Goal: Information Seeking & Learning: Find specific page/section

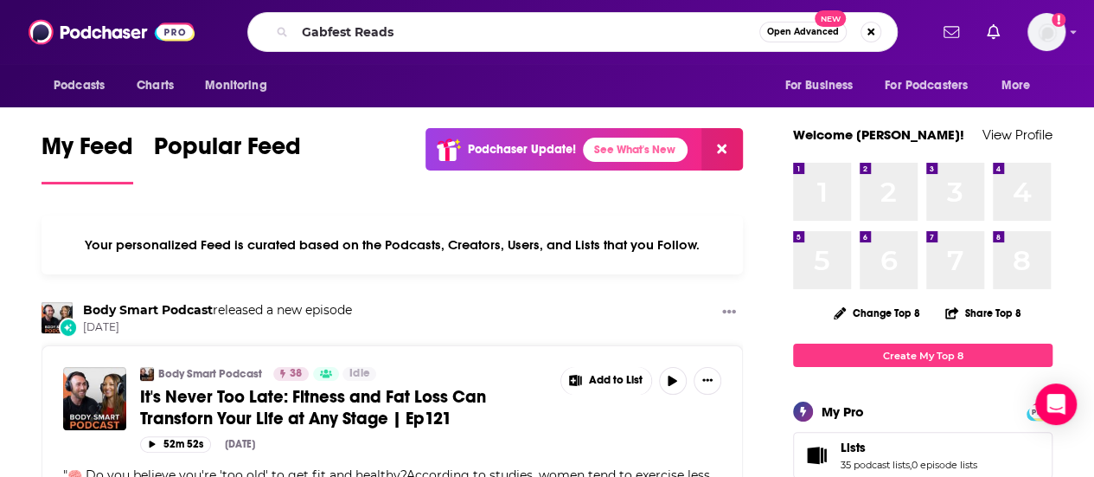
type input "Gabfest Reads"
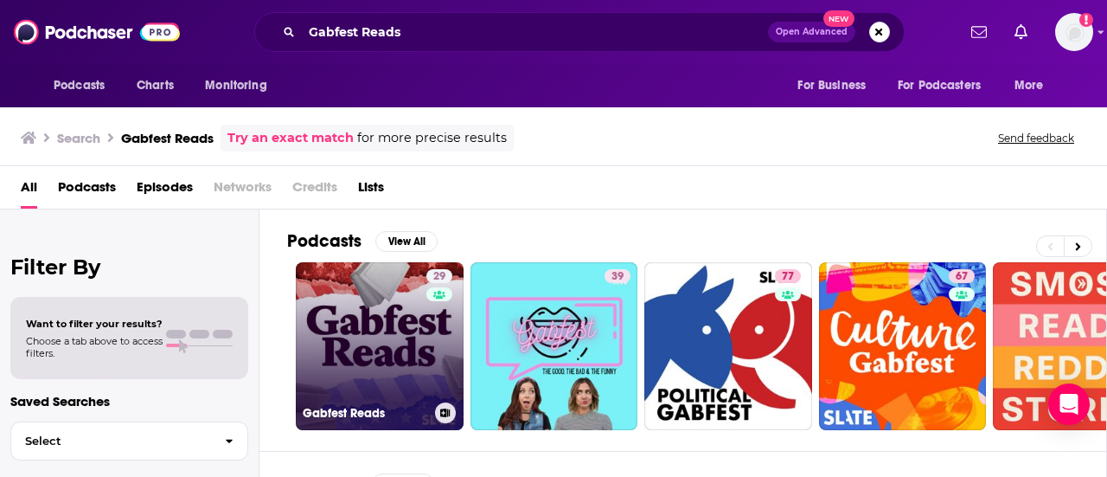
click at [381, 317] on link "29 Gabfest Reads" at bounding box center [380, 346] width 168 height 168
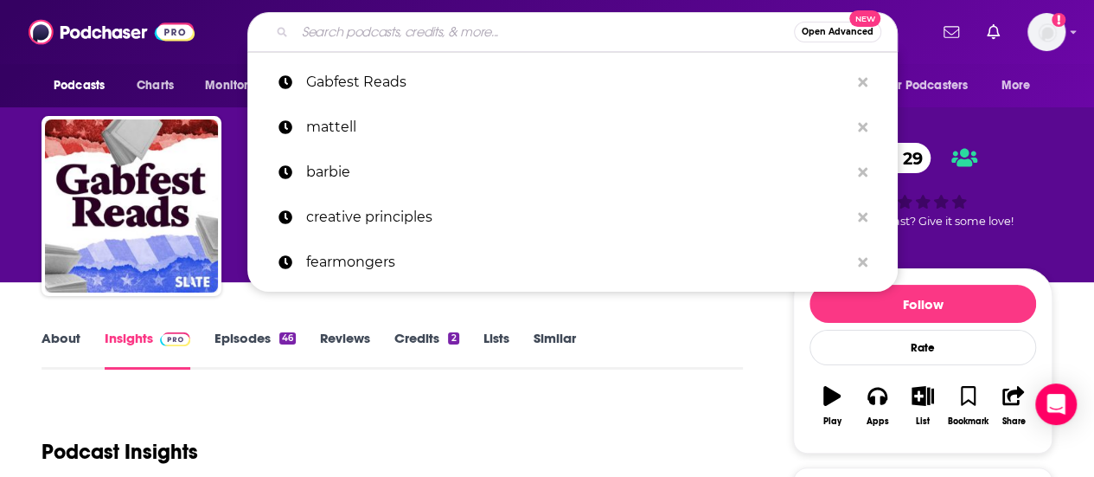
click at [396, 29] on input "Search podcasts, credits, & more..." at bounding box center [544, 32] width 499 height 28
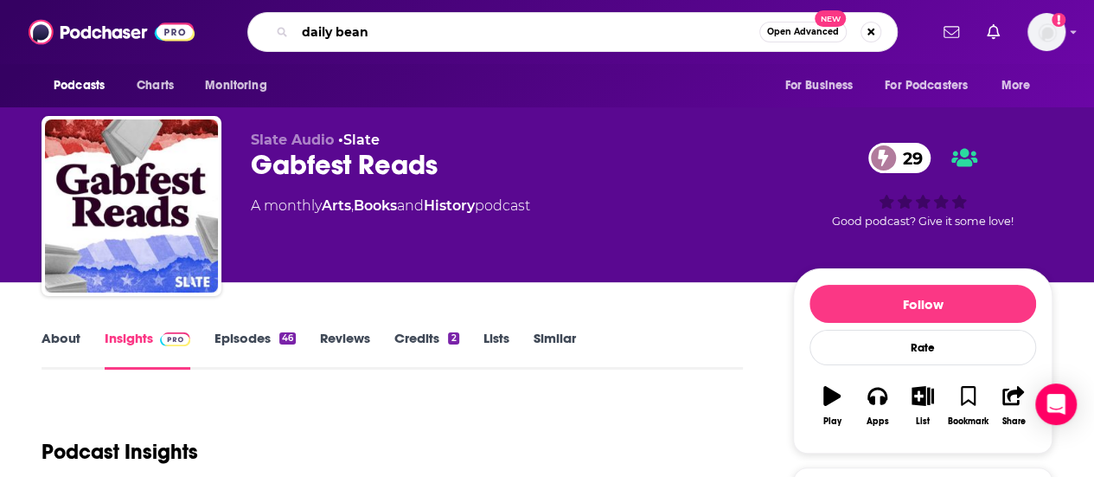
type input "daily beans"
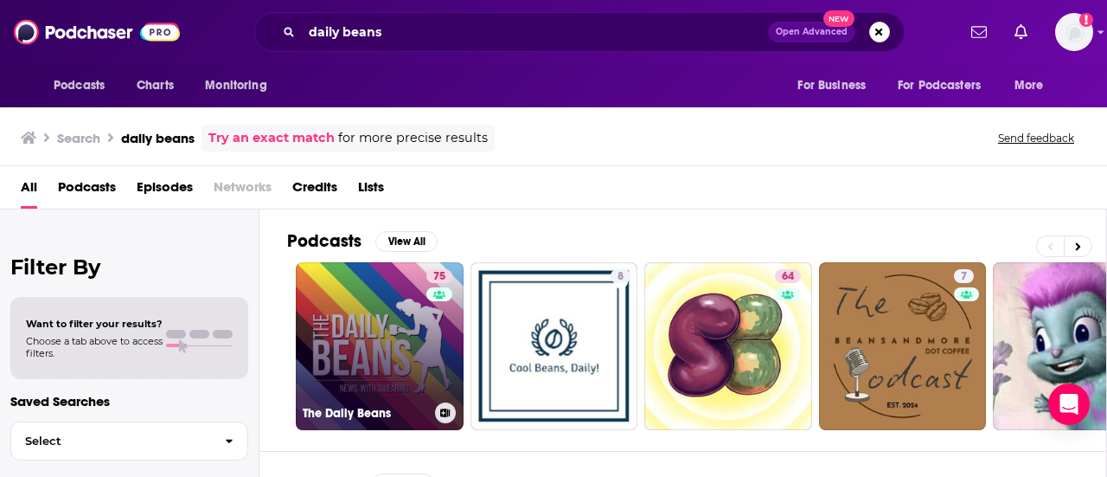
click at [394, 338] on link "75 The Daily Beans" at bounding box center [380, 346] width 168 height 168
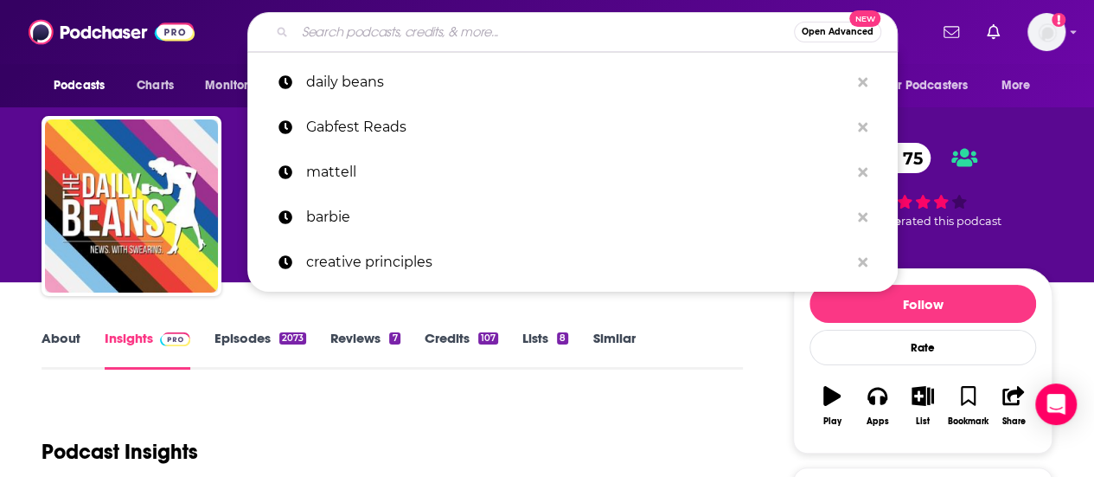
click at [600, 34] on input "Search podcasts, credits, & more..." at bounding box center [544, 32] width 499 height 28
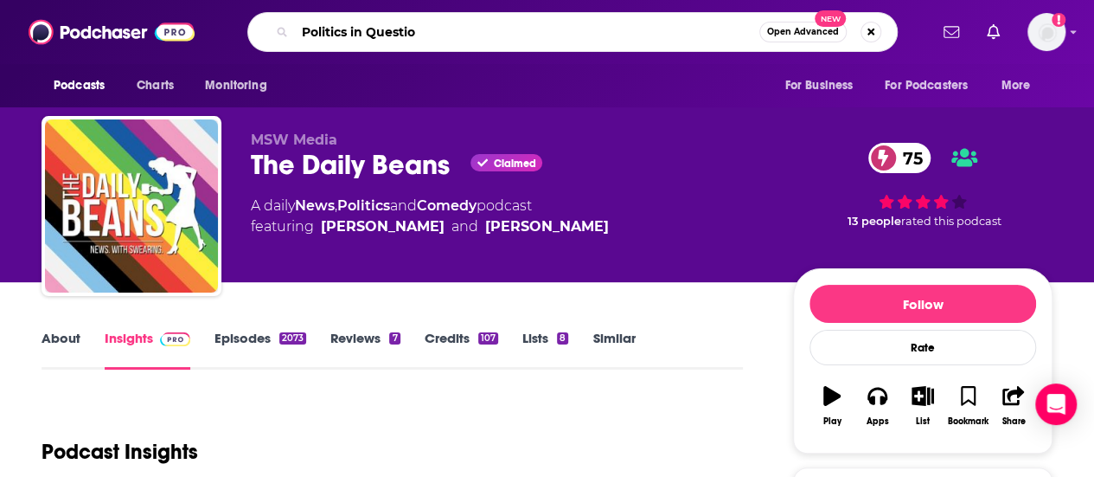
type input "Politics in Question"
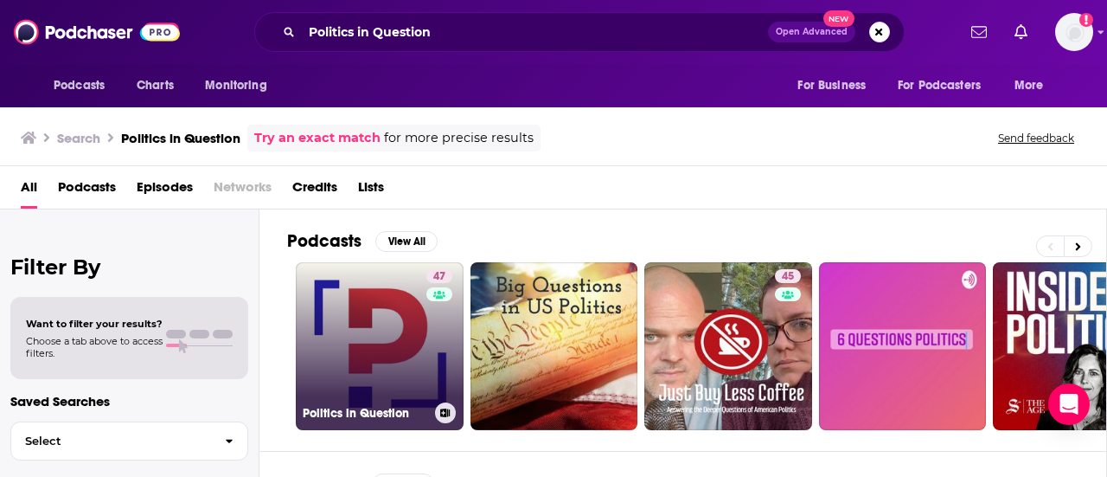
click at [379, 345] on link "47 Politics in Question" at bounding box center [380, 346] width 168 height 168
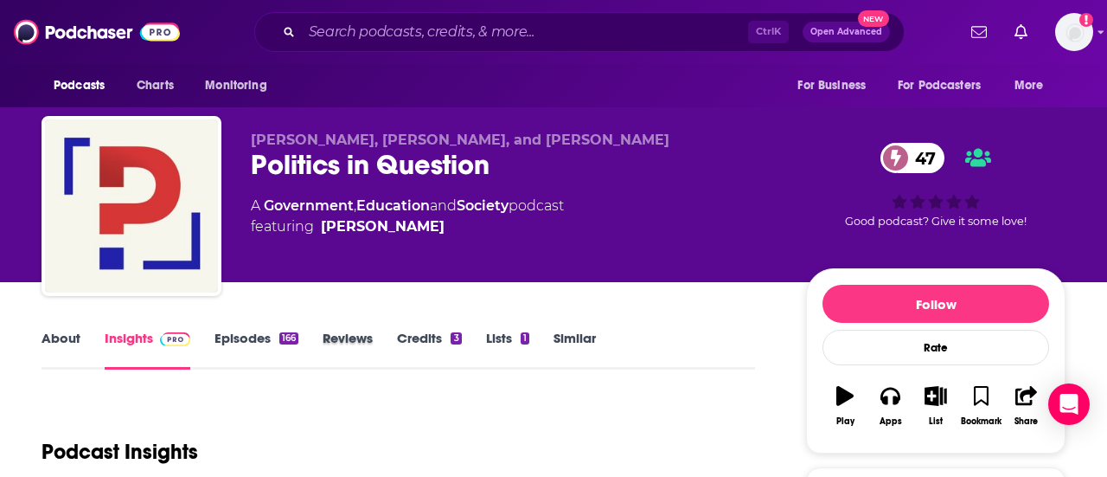
click at [379, 345] on div "Reviews" at bounding box center [360, 350] width 74 height 40
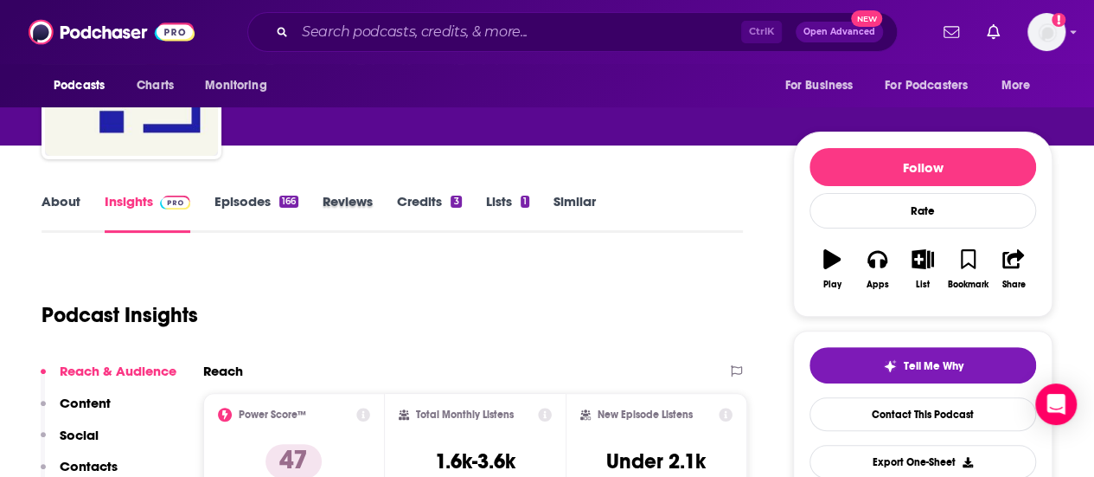
scroll to position [77, 0]
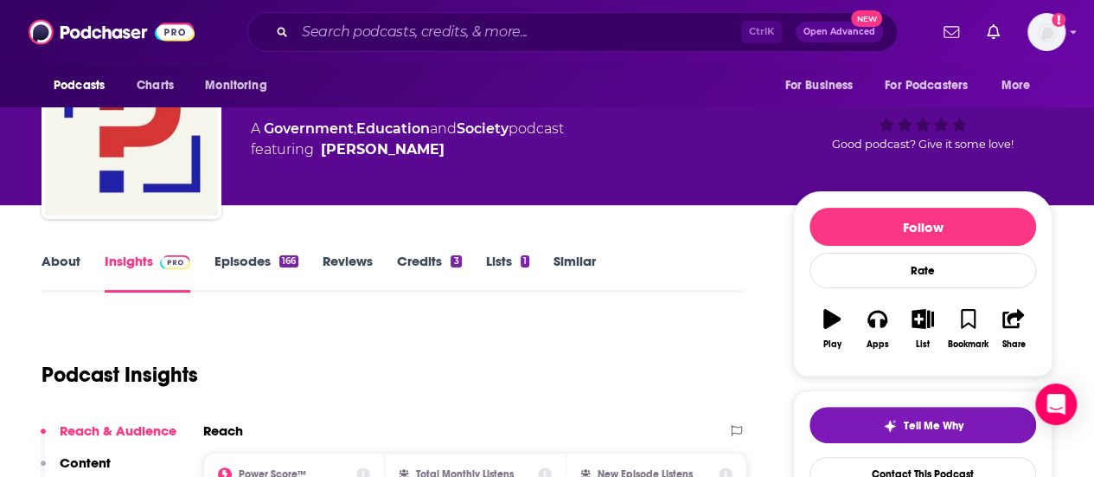
click at [61, 258] on link "About" at bounding box center [61, 273] width 39 height 40
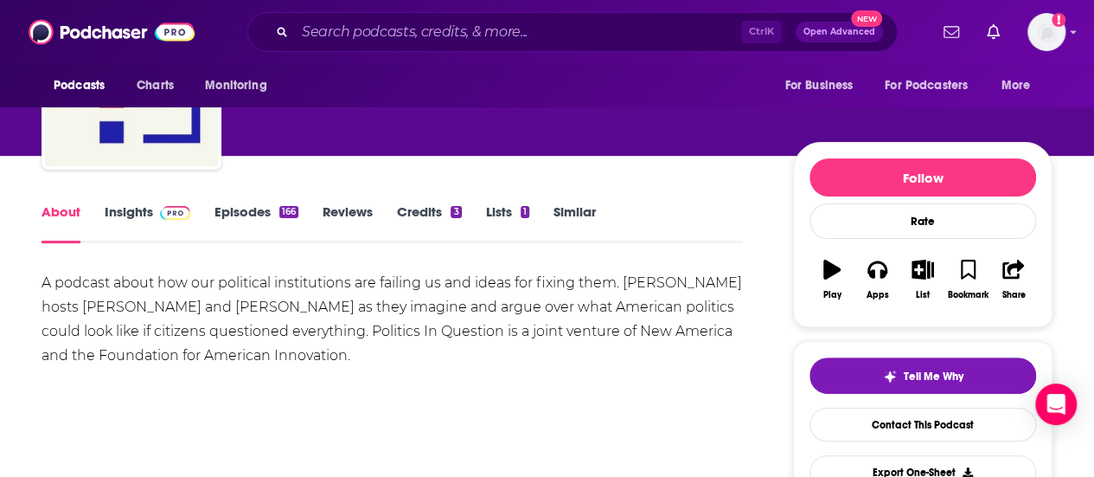
scroll to position [130, 0]
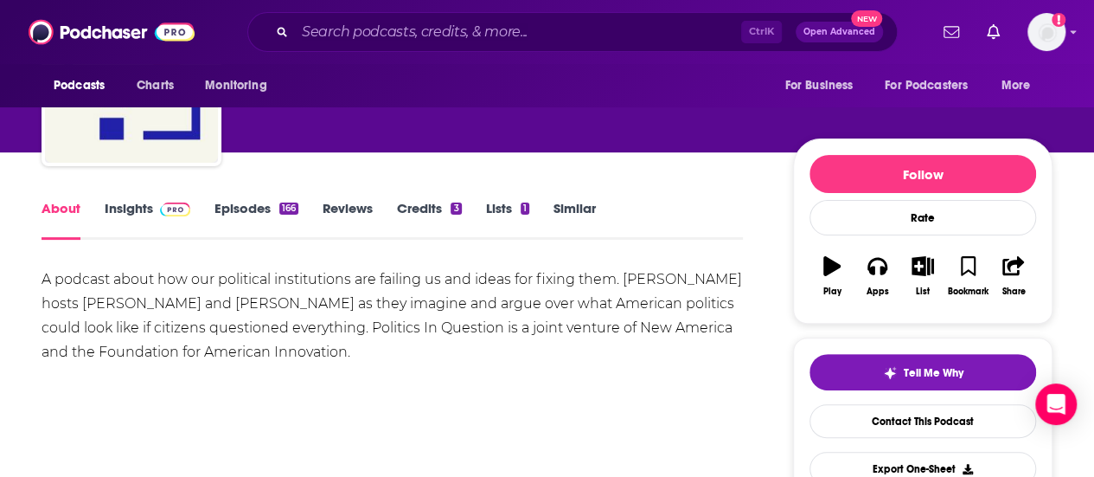
click at [124, 208] on link "Insights" at bounding box center [148, 220] width 86 height 40
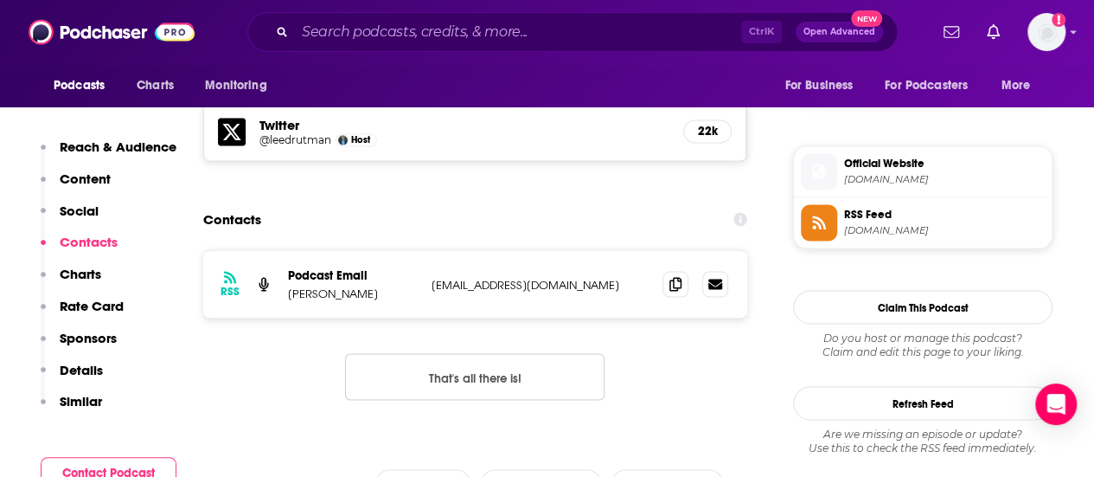
scroll to position [1503, 0]
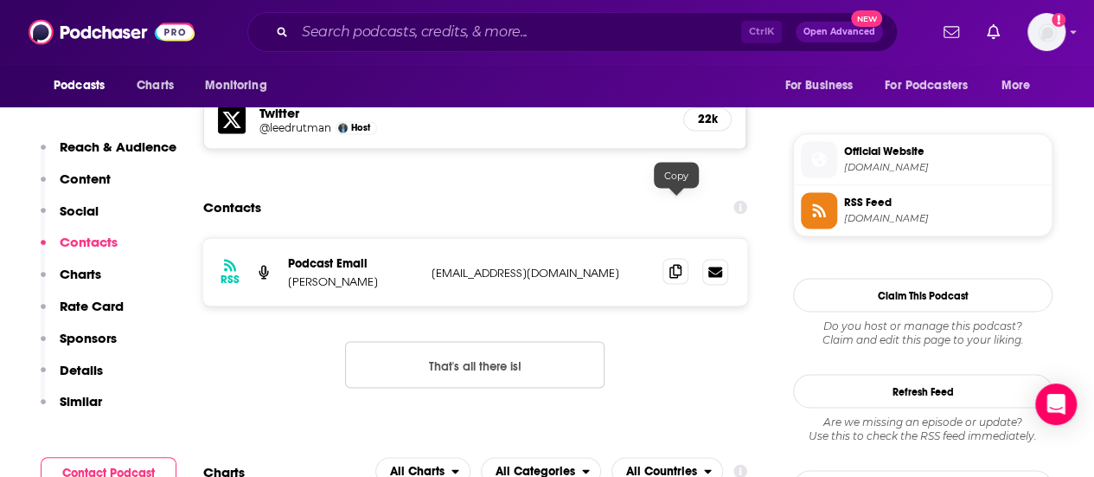
click at [675, 264] on icon at bounding box center [675, 271] width 12 height 14
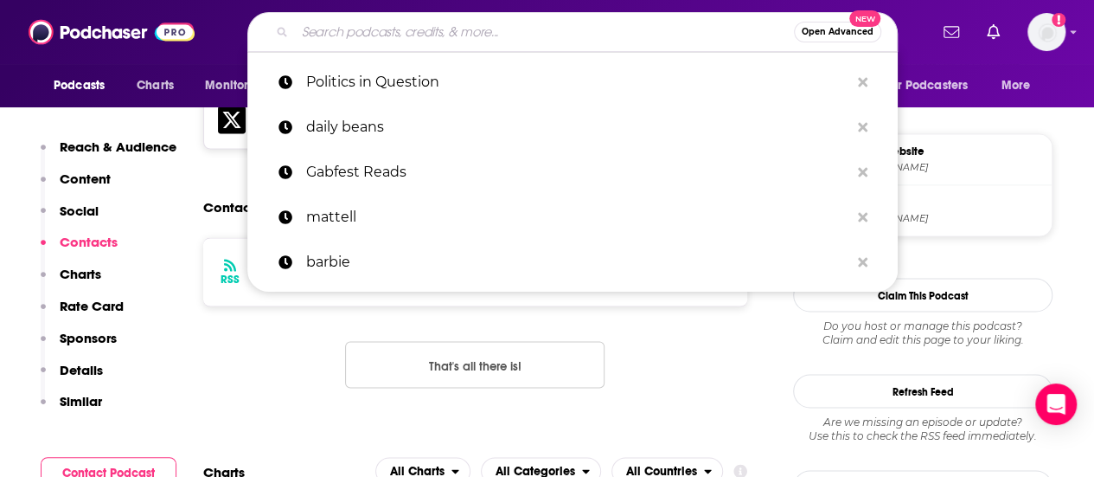
click at [414, 29] on input "Search podcasts, credits, & more..." at bounding box center [544, 32] width 499 height 28
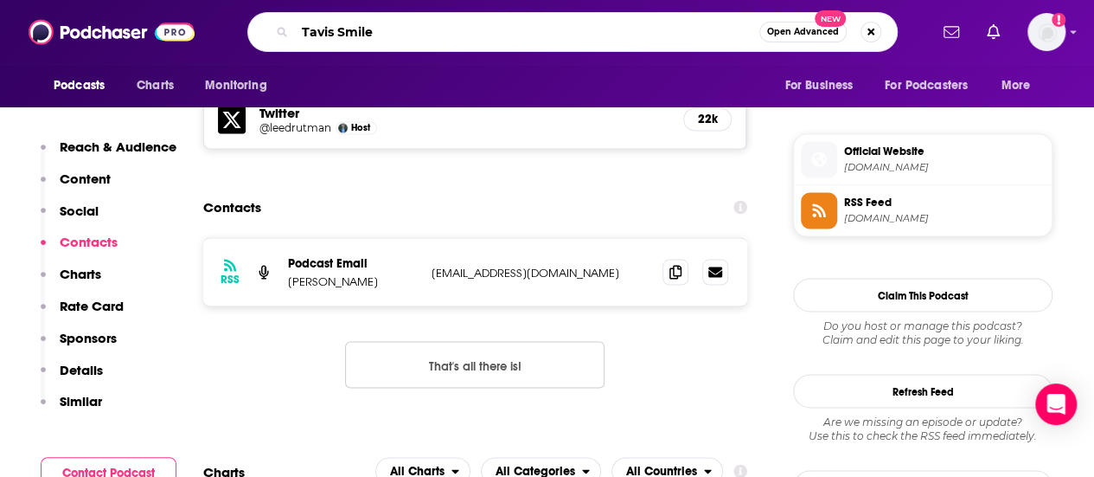
type input "[PERSON_NAME]"
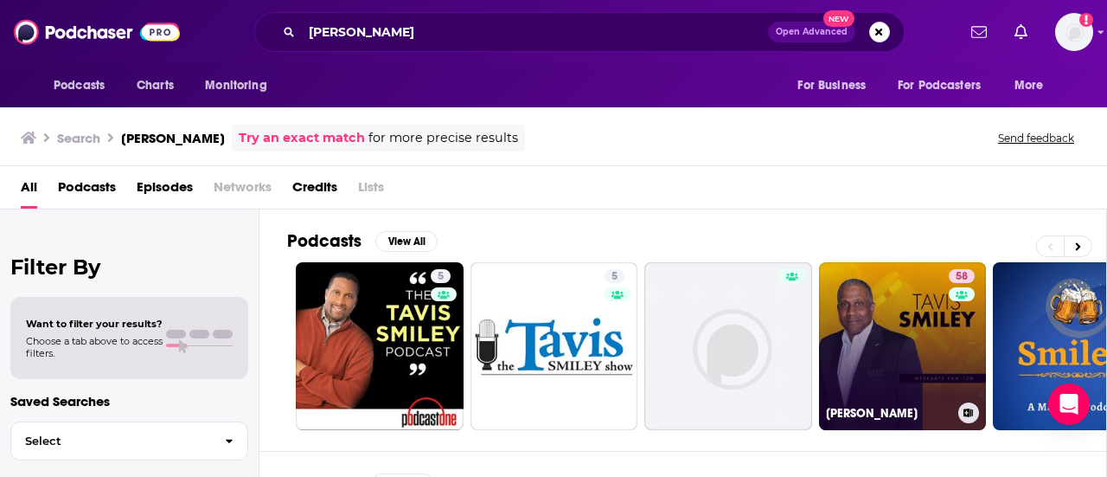
click at [905, 366] on link "58 [PERSON_NAME]" at bounding box center [903, 346] width 168 height 168
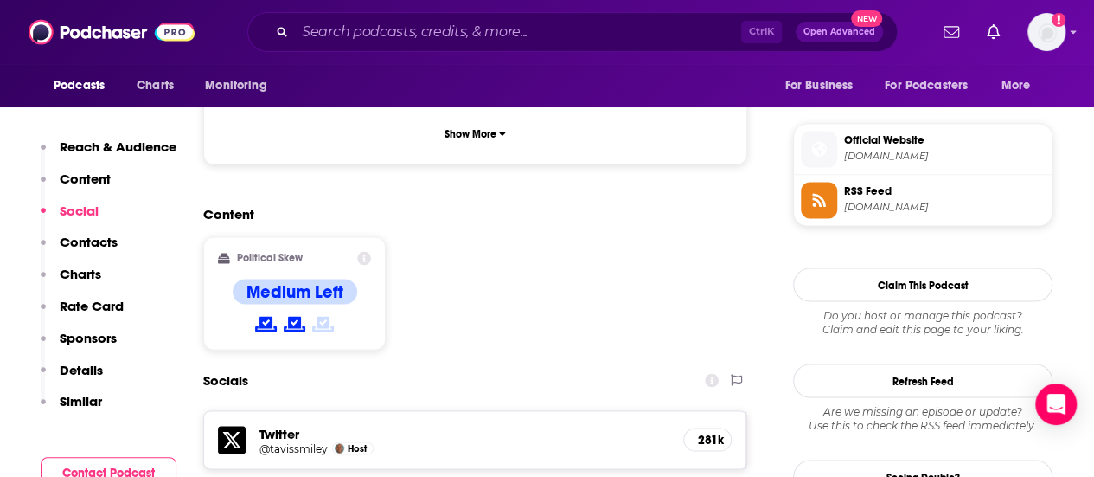
scroll to position [1534, 0]
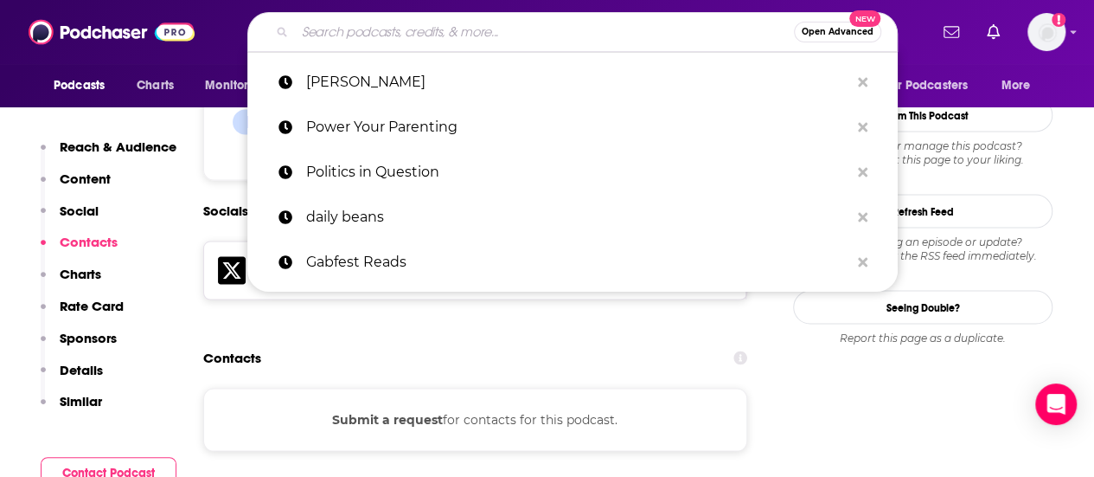
click at [422, 32] on input "Search podcasts, credits, & more..." at bounding box center [544, 32] width 499 height 28
paste input "First Draft with [PERSON_NAME]"
type input "First Draft with [PERSON_NAME]"
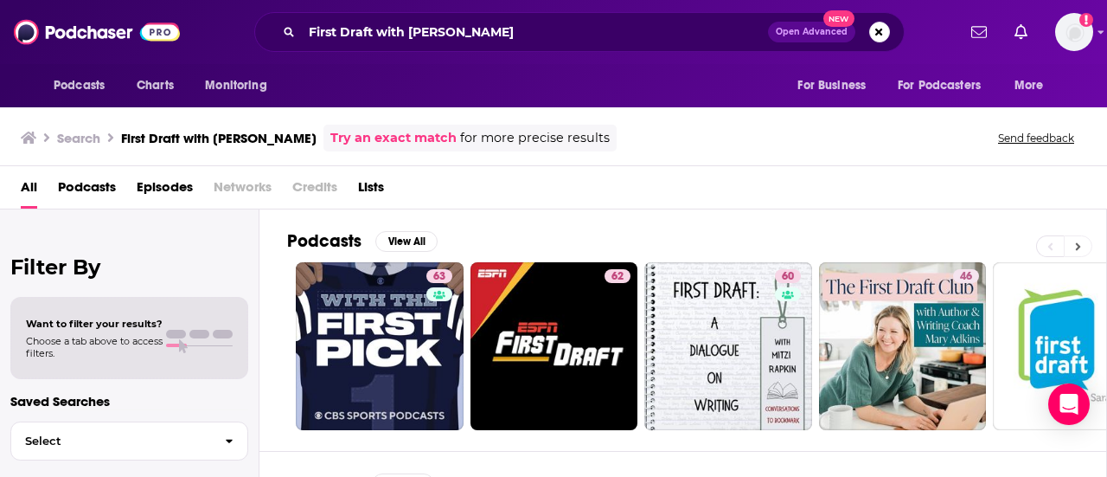
click at [1078, 243] on icon at bounding box center [1078, 246] width 5 height 8
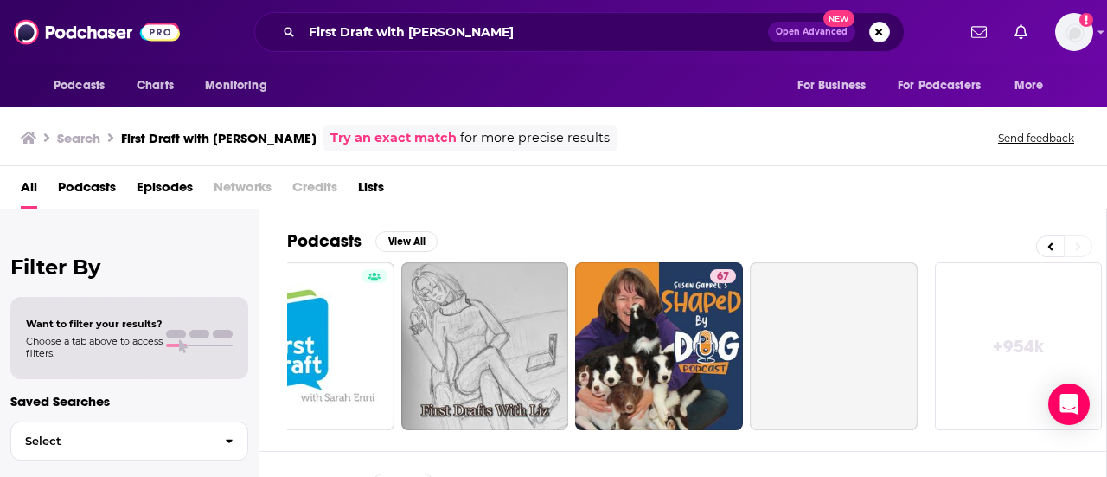
scroll to position [0, 768]
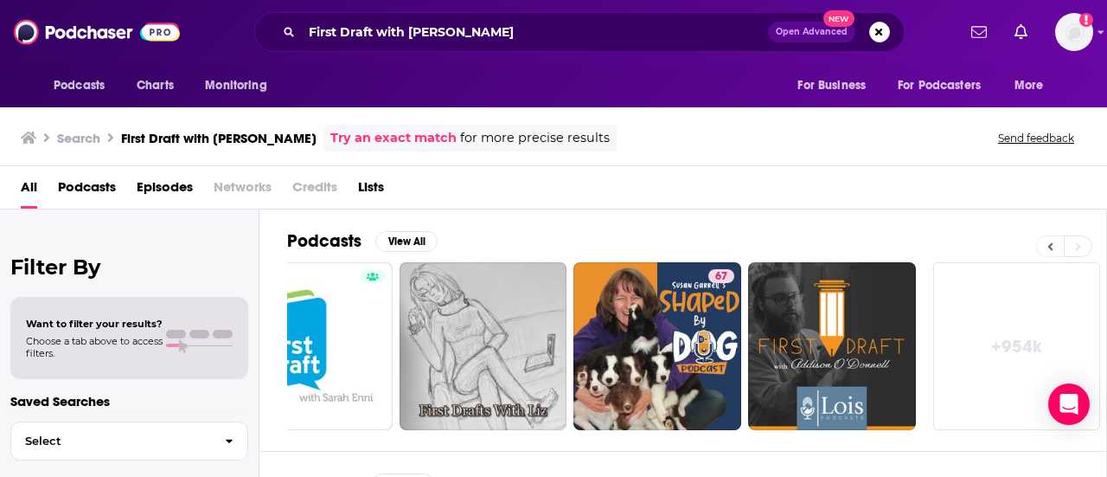
click at [1053, 242] on icon at bounding box center [1050, 246] width 5 height 8
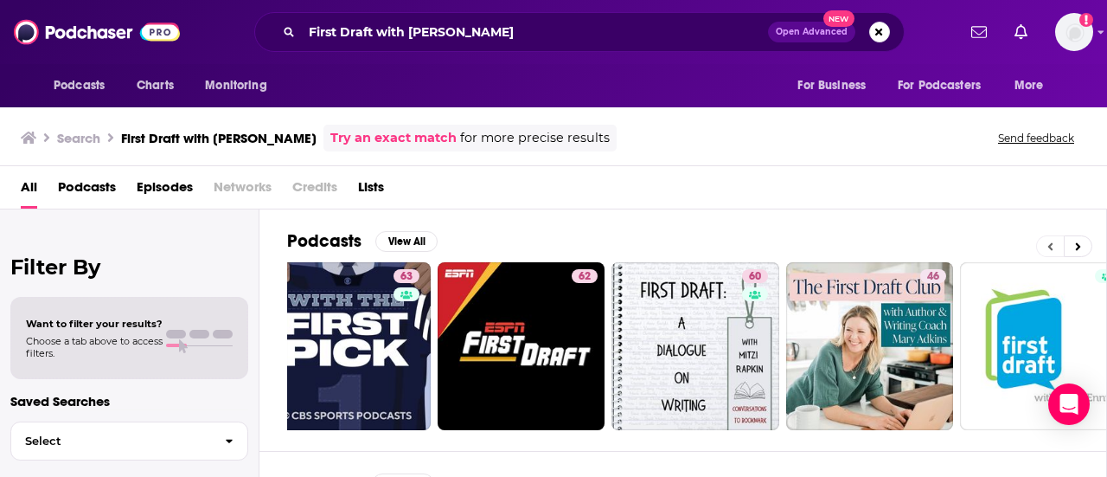
scroll to position [0, 0]
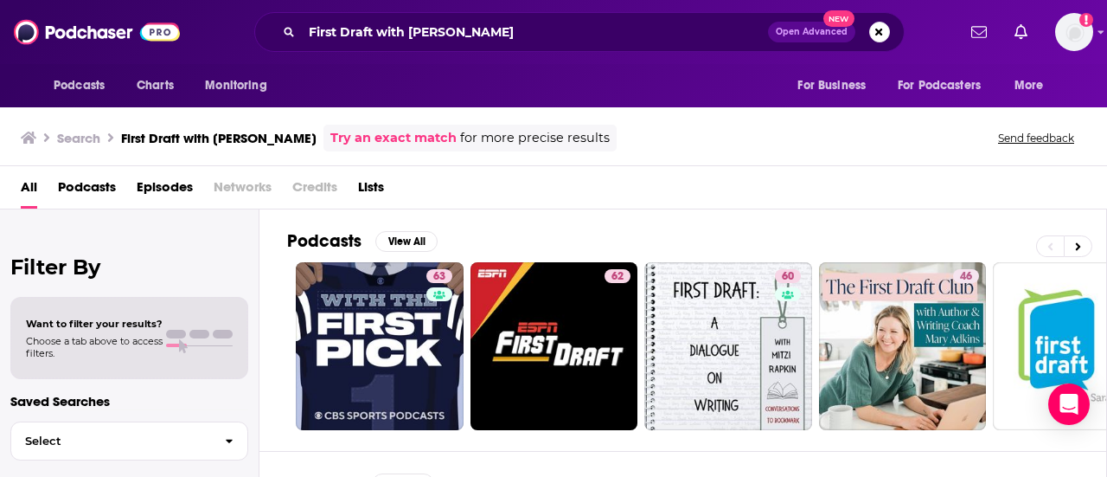
click at [573, 12] on div "First Draft with [PERSON_NAME] Open Advanced New" at bounding box center [579, 32] width 650 height 40
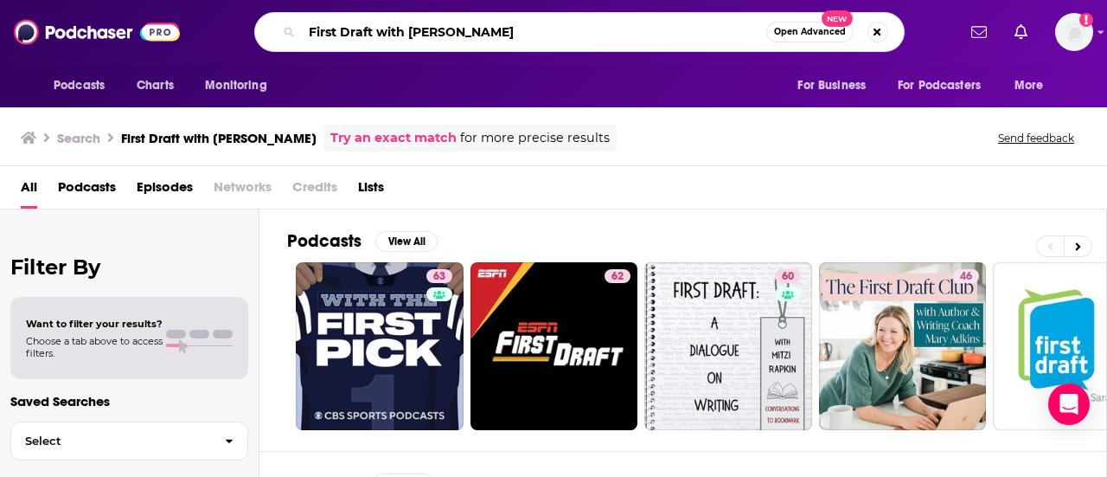
click at [560, 27] on input "First Draft with [PERSON_NAME]" at bounding box center [534, 32] width 464 height 28
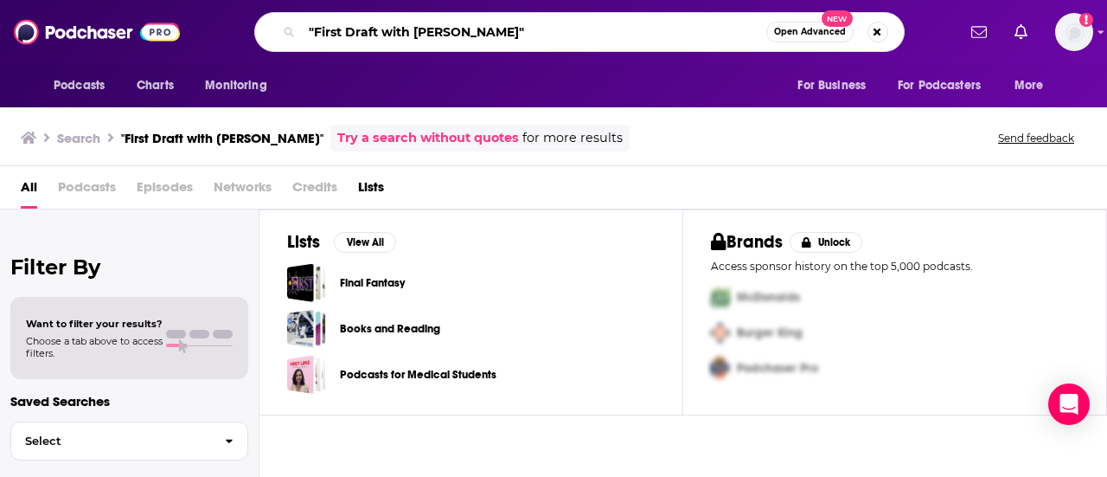
click at [498, 32] on input ""First Draft with [PERSON_NAME]"" at bounding box center [534, 32] width 464 height 28
type input ""First Draft""
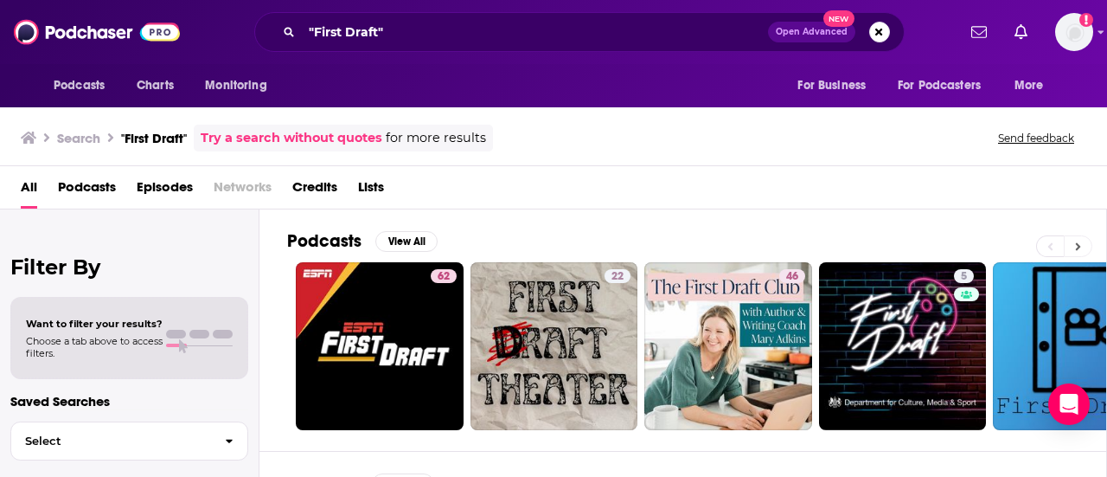
click at [1079, 241] on icon at bounding box center [1078, 246] width 6 height 12
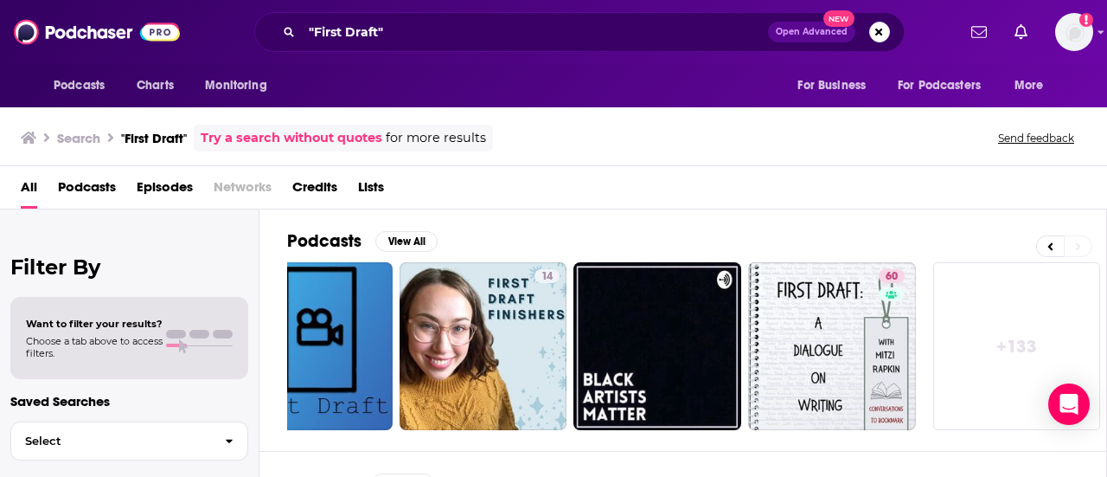
scroll to position [0, 768]
